Goal: Task Accomplishment & Management: Complete application form

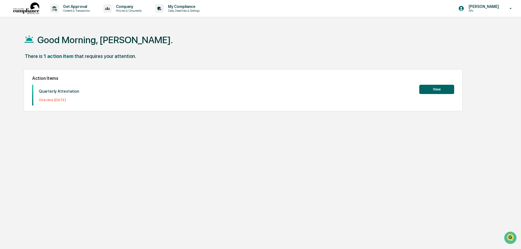
click at [443, 86] on button "View" at bounding box center [437, 89] width 35 height 9
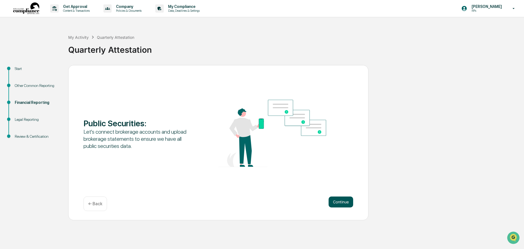
click at [338, 201] on button "Continue" at bounding box center [341, 201] width 25 height 11
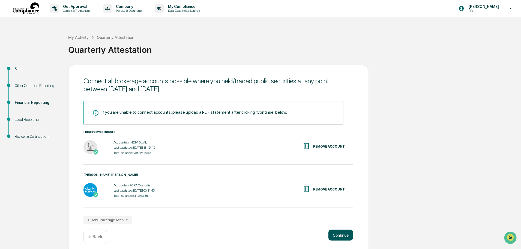
click at [344, 236] on button "Continue" at bounding box center [341, 234] width 25 height 11
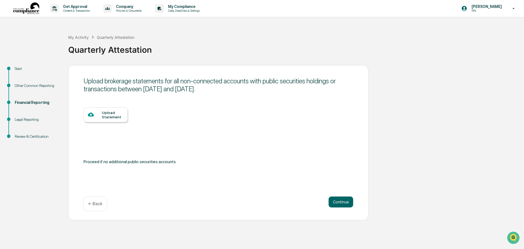
click at [111, 116] on div "Upload Statement" at bounding box center [113, 114] width 22 height 9
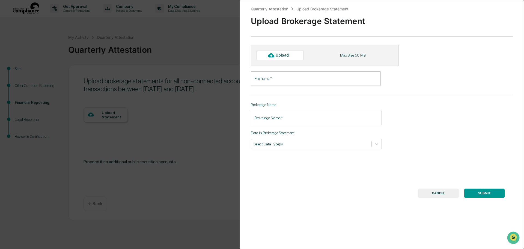
click at [294, 80] on input "File name   *" at bounding box center [316, 78] width 130 height 14
click at [287, 57] on div "Upload" at bounding box center [285, 55] width 18 height 4
type input "**********"
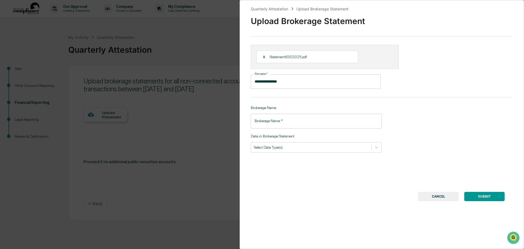
click at [283, 124] on input "Brokerage Name   *" at bounding box center [316, 121] width 131 height 14
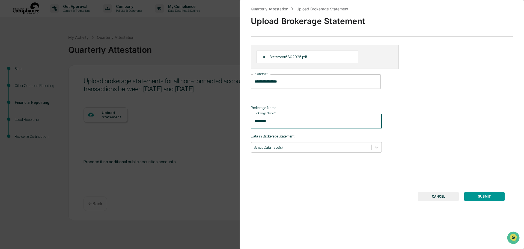
type input "********"
click at [289, 147] on div at bounding box center [311, 146] width 115 height 5
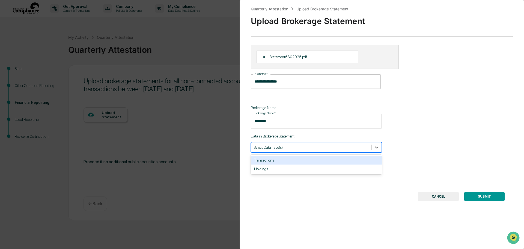
click at [288, 163] on div "Transactions" at bounding box center [316, 160] width 131 height 9
click at [313, 162] on div "Holdings" at bounding box center [316, 160] width 131 height 9
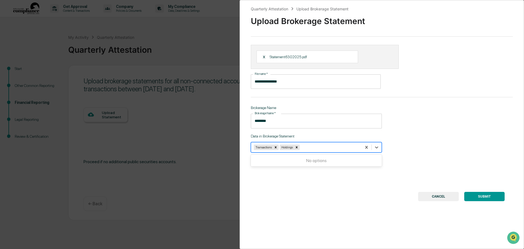
click at [489, 197] on button "SUBMIT" at bounding box center [484, 196] width 40 height 9
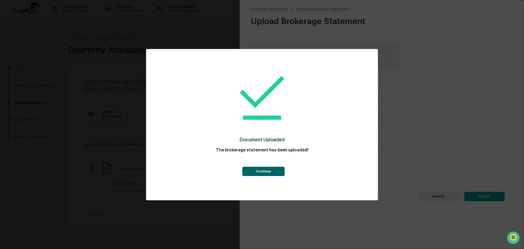
click at [263, 172] on button "Continue" at bounding box center [263, 171] width 42 height 9
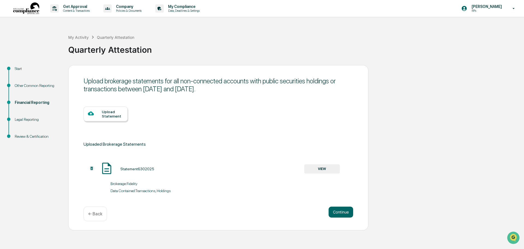
click at [102, 114] on div at bounding box center [95, 113] width 14 height 7
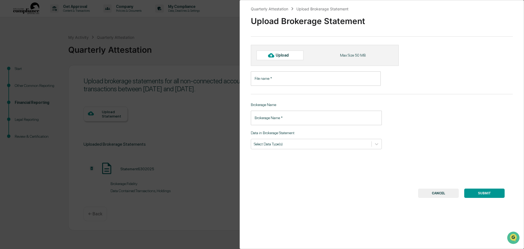
click at [291, 55] on div "Upload" at bounding box center [285, 55] width 18 height 4
type input "**********"
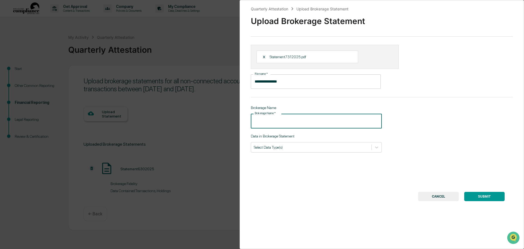
click at [288, 123] on input "Brokerage Name   *" at bounding box center [316, 121] width 131 height 14
type input "********"
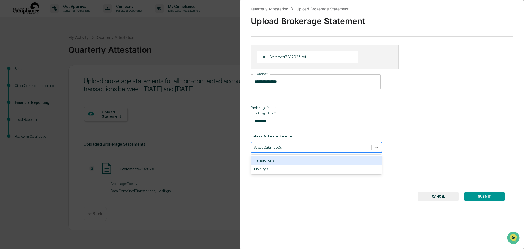
click at [309, 148] on div at bounding box center [311, 146] width 115 height 5
click at [282, 159] on div "Transactions" at bounding box center [316, 160] width 131 height 9
click at [287, 159] on div "Holdings" at bounding box center [316, 160] width 131 height 9
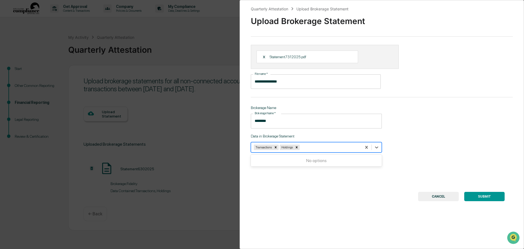
click at [477, 195] on button "SUBMIT" at bounding box center [484, 196] width 40 height 9
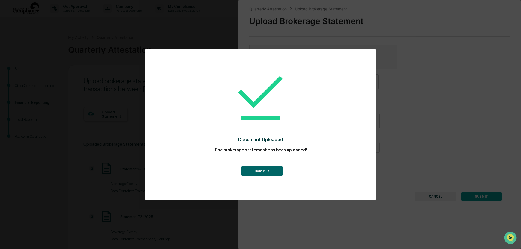
click at [273, 174] on button "Continue" at bounding box center [262, 170] width 42 height 9
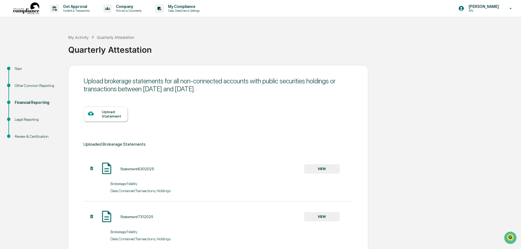
click at [101, 119] on div "Upload Statement" at bounding box center [106, 113] width 44 height 15
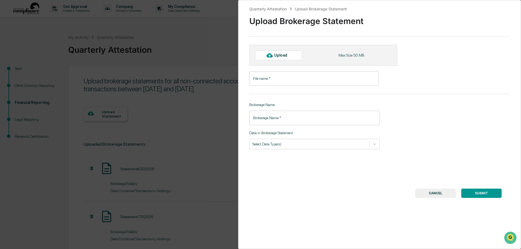
click at [283, 53] on div "Upload" at bounding box center [283, 55] width 18 height 4
type input "**********"
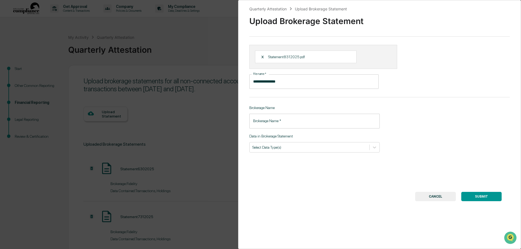
click at [284, 121] on input "Brokerage Name   *" at bounding box center [315, 121] width 130 height 14
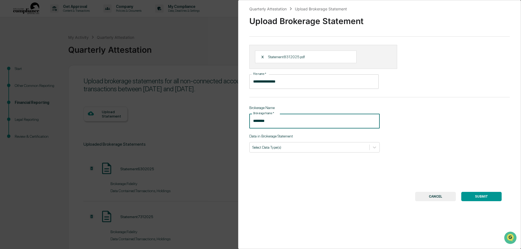
type input "********"
click at [290, 153] on div "**********" at bounding box center [379, 124] width 283 height 249
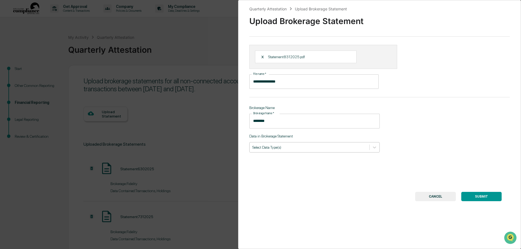
click at [288, 142] on div "Select Data Type(s)" at bounding box center [315, 147] width 130 height 10
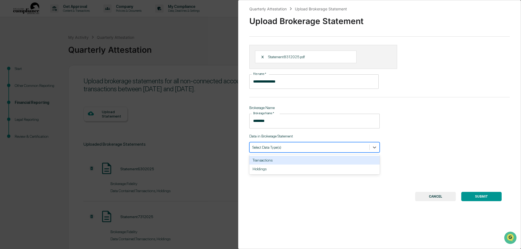
click at [288, 162] on div "Transactions" at bounding box center [315, 160] width 130 height 9
click at [287, 148] on div at bounding box center [317, 146] width 79 height 5
click at [287, 151] on div "Transactions" at bounding box center [305, 147] width 110 height 8
click at [287, 161] on div "Holdings" at bounding box center [315, 160] width 130 height 9
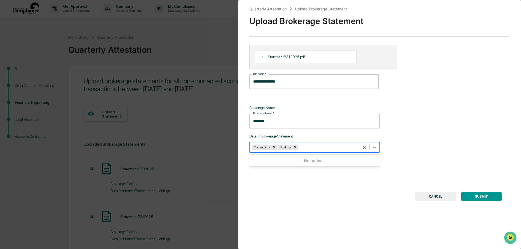
click at [478, 197] on button "SUBMIT" at bounding box center [482, 196] width 40 height 9
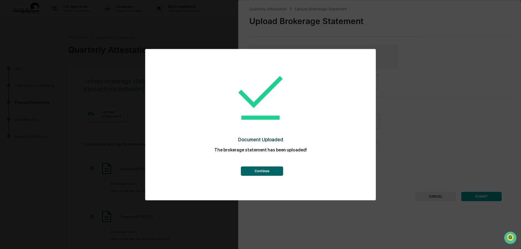
click at [269, 170] on button "Continue" at bounding box center [262, 170] width 42 height 9
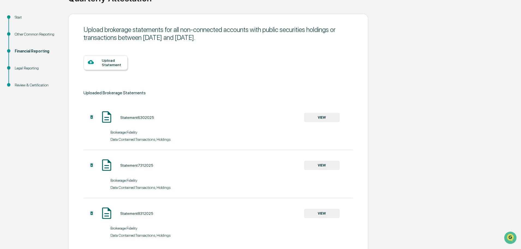
scroll to position [77, 0]
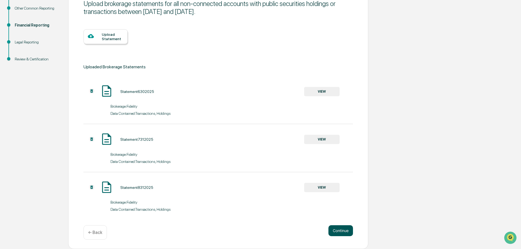
click at [336, 233] on button "Continue" at bounding box center [341, 230] width 25 height 11
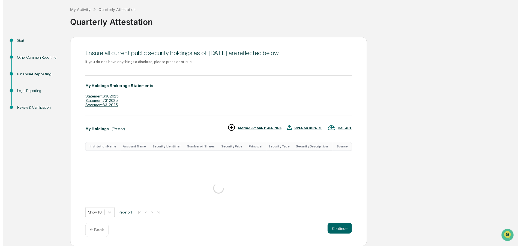
scroll to position [8, 0]
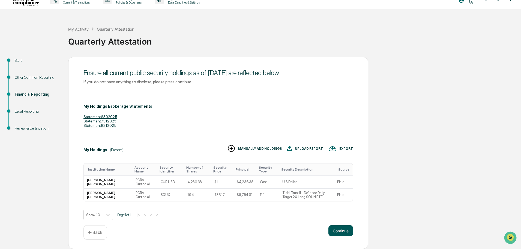
click at [334, 230] on button "Continue" at bounding box center [341, 230] width 25 height 11
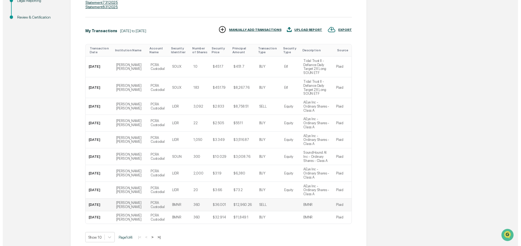
scroll to position [119, 0]
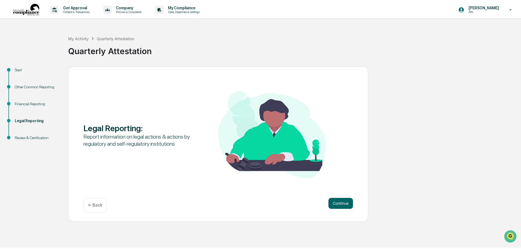
scroll to position [0, 0]
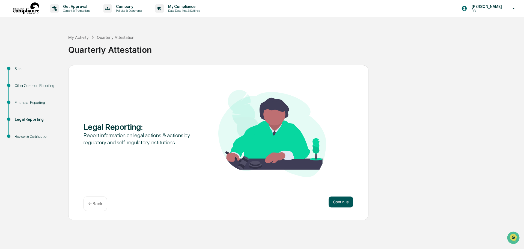
click at [336, 202] on button "Continue" at bounding box center [341, 201] width 25 height 11
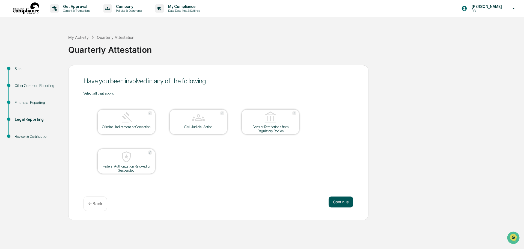
click at [349, 202] on button "Continue" at bounding box center [341, 201] width 25 height 11
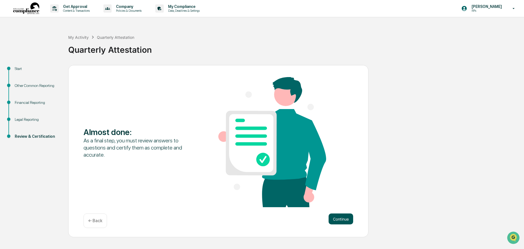
click at [339, 215] on button "Continue" at bounding box center [341, 218] width 25 height 11
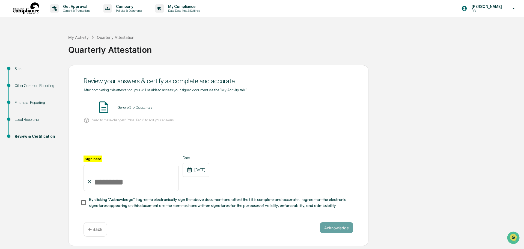
click at [105, 183] on input "Sign here" at bounding box center [131, 178] width 95 height 26
click at [92, 156] on label "Sign here" at bounding box center [93, 158] width 19 height 6
click at [92, 165] on input "Sign here" at bounding box center [131, 178] width 95 height 26
type input "**********"
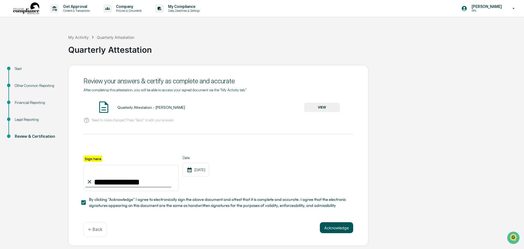
click at [336, 225] on button "Acknowledge" at bounding box center [336, 227] width 33 height 11
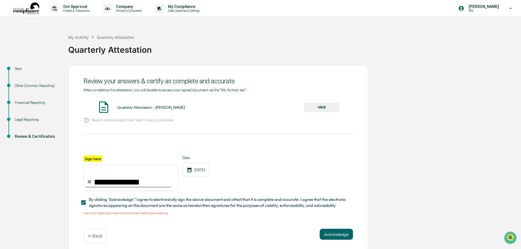
click at [136, 106] on div "Quarterly Attestation - [PERSON_NAME]" at bounding box center [151, 107] width 68 height 4
click at [311, 109] on button "VIEW" at bounding box center [321, 107] width 35 height 9
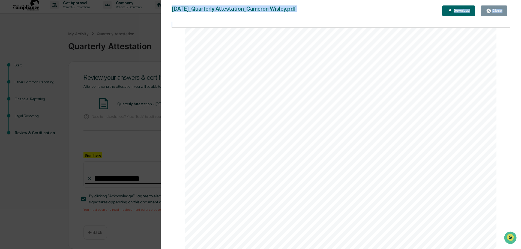
scroll to position [10149, 0]
drag, startPoint x: 508, startPoint y: 42, endPoint x: 337, endPoint y: 71, distance: 174.1
click at [512, 245] on html "**********" at bounding box center [260, 120] width 521 height 249
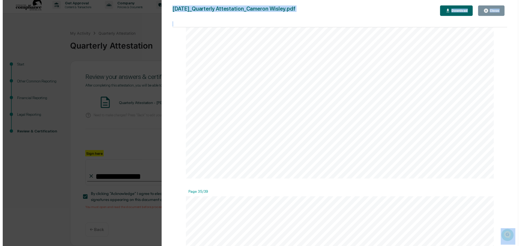
scroll to position [9808, 0]
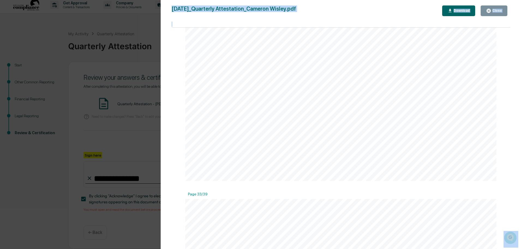
click at [498, 13] on div "Close" at bounding box center [494, 10] width 16 height 5
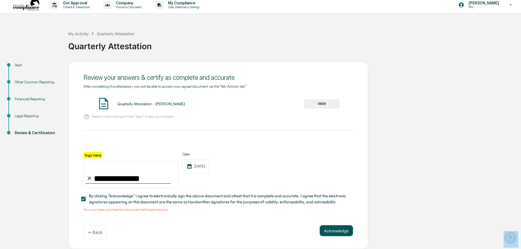
click at [330, 230] on button "Acknowledge" at bounding box center [336, 230] width 33 height 11
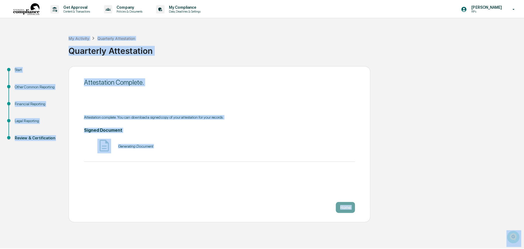
scroll to position [0, 0]
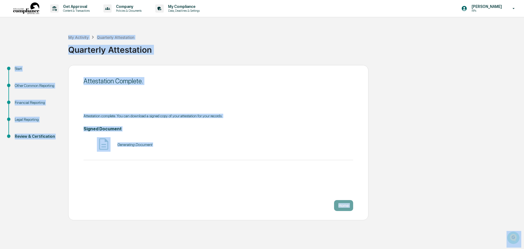
click at [229, 160] on div "Attestation complete. You can download a signed copy of your attestation for yo…" at bounding box center [219, 141] width 270 height 55
